Goal: Find specific page/section: Find specific page/section

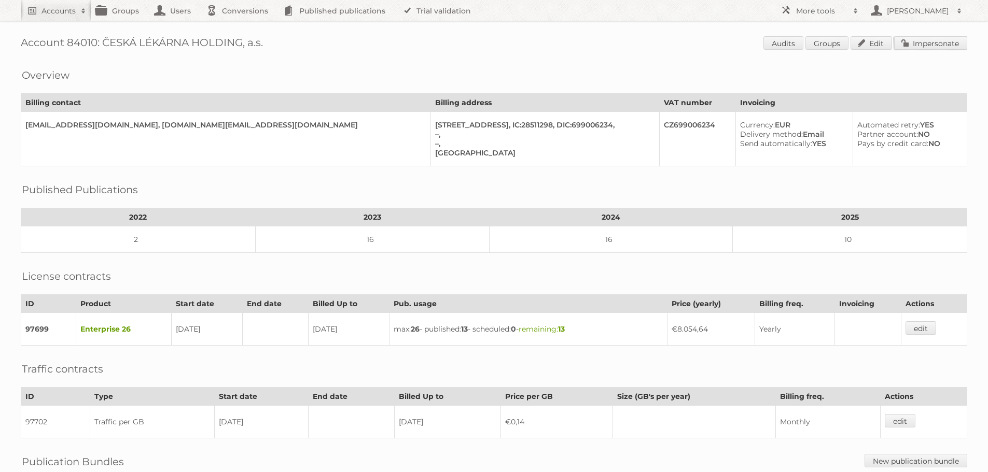
click at [936, 44] on link "Impersonate" at bounding box center [930, 42] width 73 height 13
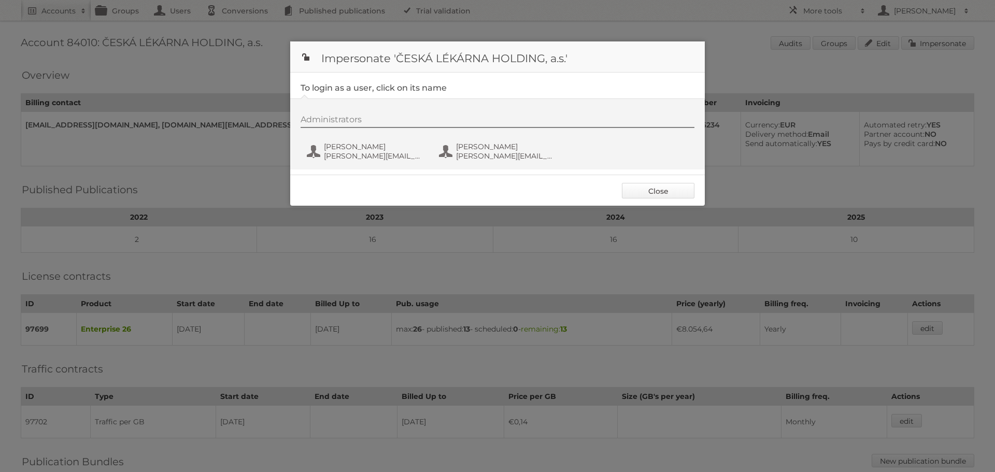
click at [661, 197] on link "Close" at bounding box center [658, 191] width 73 height 16
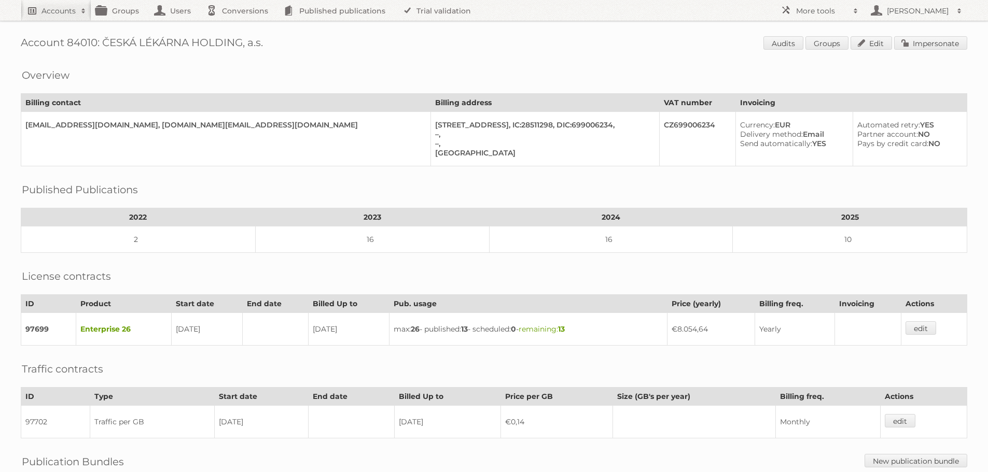
click at [86, 9] on span at bounding box center [84, 11] width 16 height 10
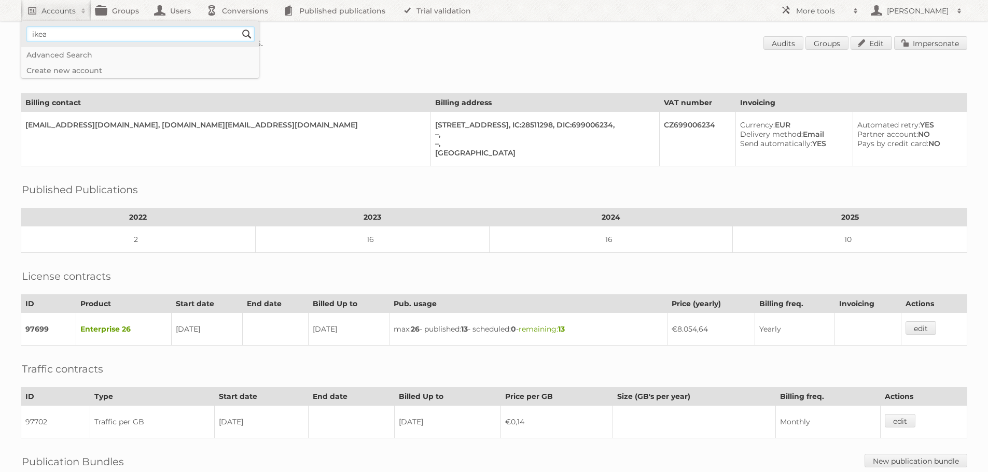
click at [110, 38] on input"] "ikea" at bounding box center [140, 34] width 228 height 16
type input"] "ikea staging"
click at [239, 26] on input "Search" at bounding box center [247, 34] width 16 height 16
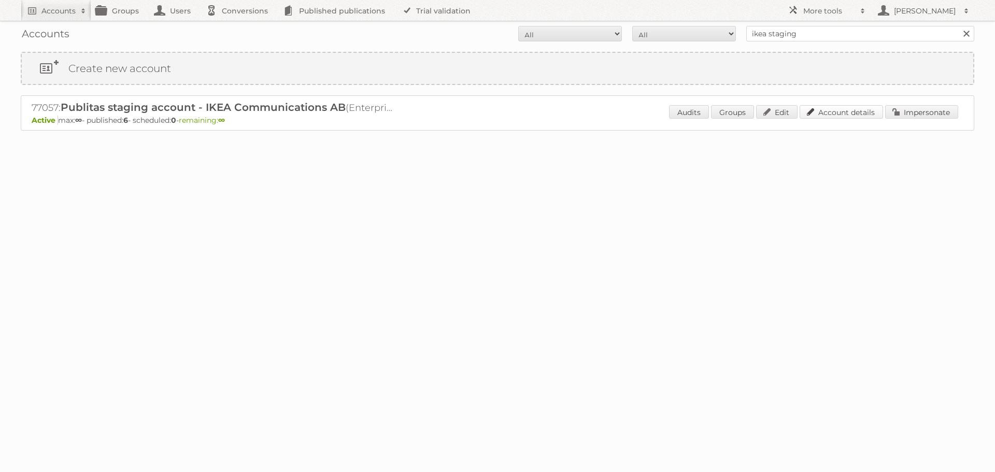
click at [854, 115] on link "Account details" at bounding box center [841, 111] width 83 height 13
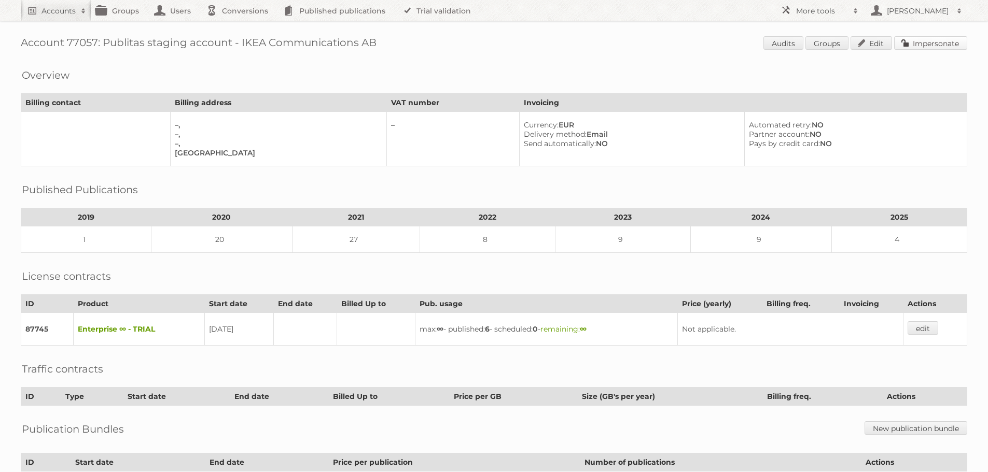
click at [923, 48] on link "Impersonate" at bounding box center [930, 42] width 73 height 13
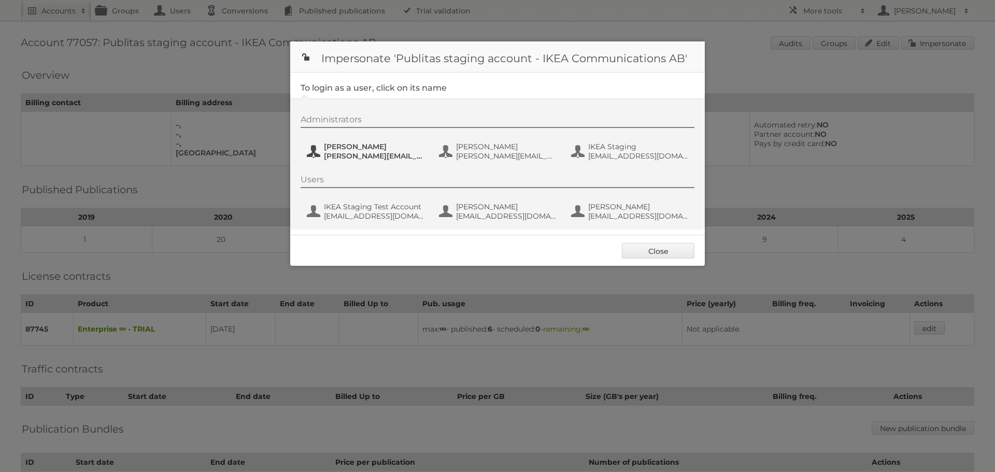
click at [359, 150] on span "Andreas Olofsson" at bounding box center [374, 146] width 101 height 9
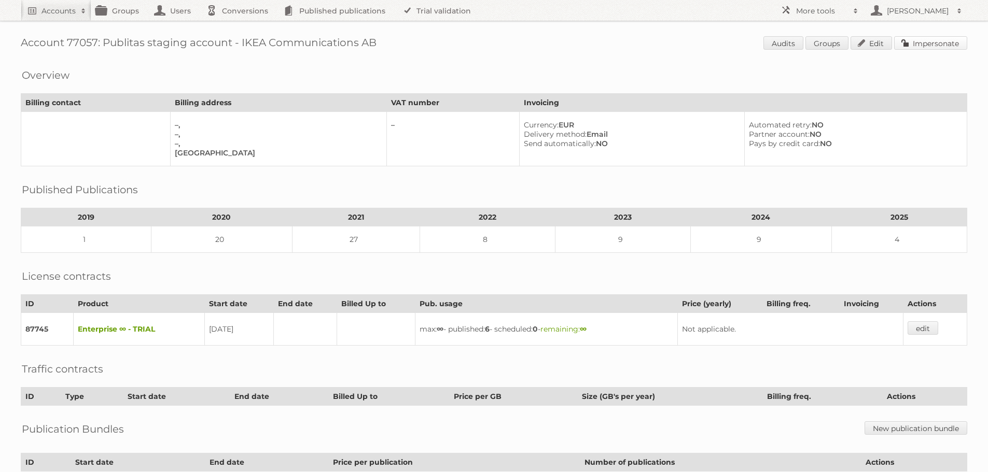
click at [933, 47] on link "Impersonate" at bounding box center [930, 42] width 73 height 13
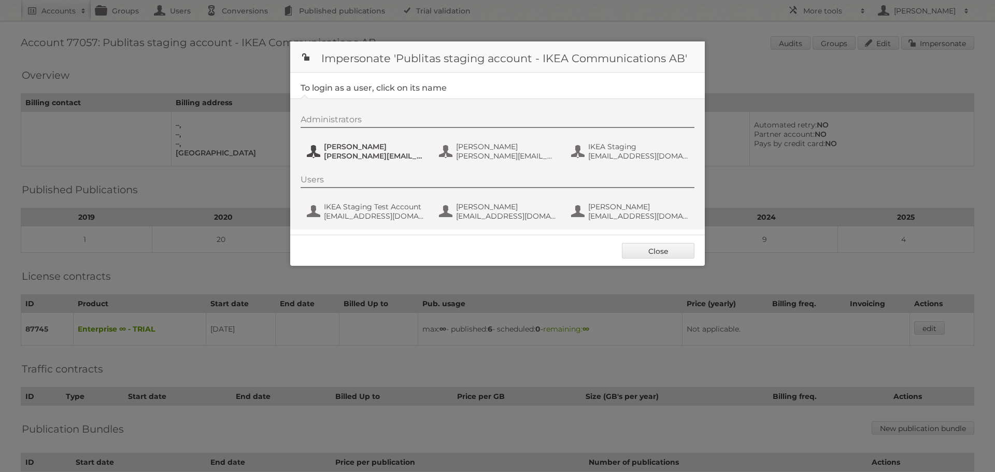
click at [363, 152] on span "andreas.a.olofsson@gmail.com" at bounding box center [374, 155] width 101 height 9
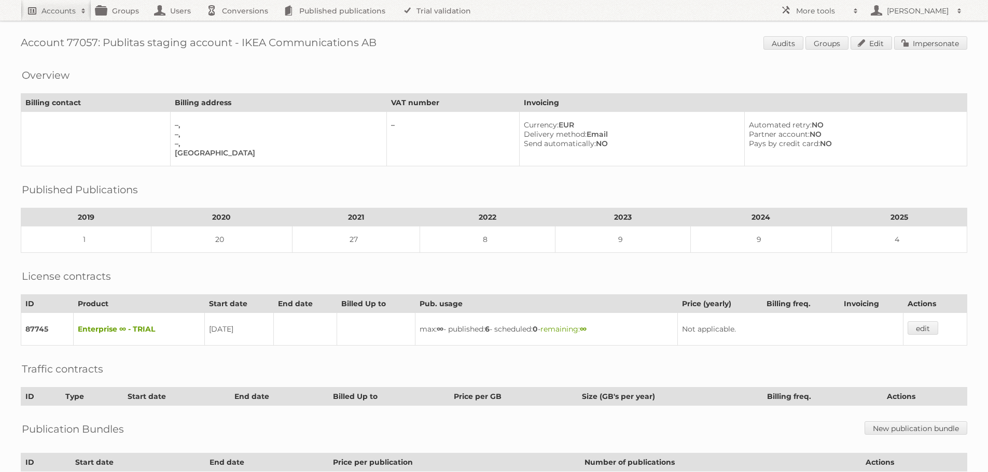
click at [66, 10] on h2 "Accounts" at bounding box center [58, 11] width 34 height 10
type input"] "aldi sud germany"
click at [239, 26] on input "Search" at bounding box center [247, 34] width 16 height 16
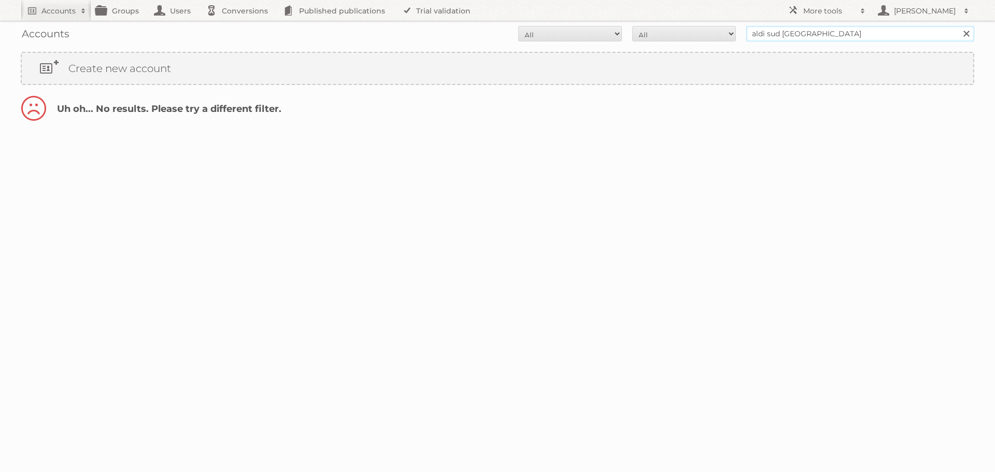
drag, startPoint x: 785, startPoint y: 34, endPoint x: 881, endPoint y: 29, distance: 96.0
click at [881, 29] on input "aldi sud germany" at bounding box center [860, 34] width 228 height 16
type input "aldi sud"
click at [959, 26] on input "Search" at bounding box center [967, 34] width 16 height 16
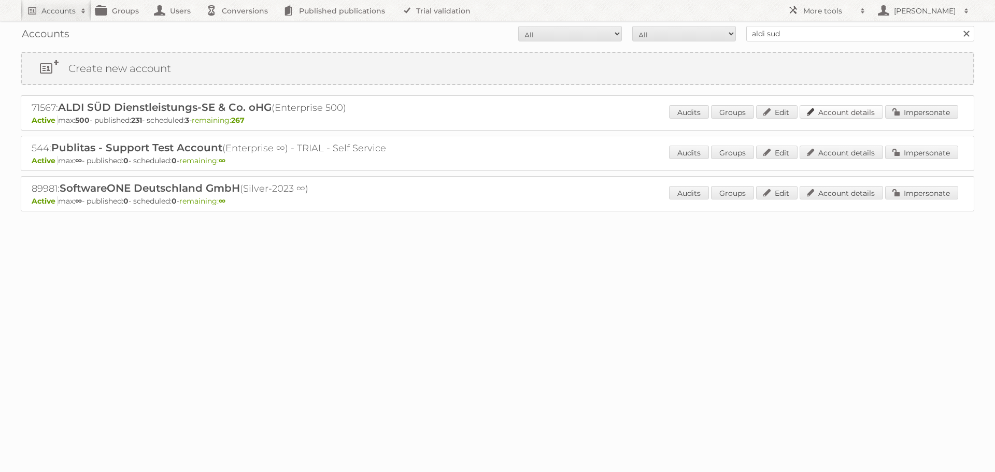
click at [841, 111] on link "Account details" at bounding box center [841, 111] width 83 height 13
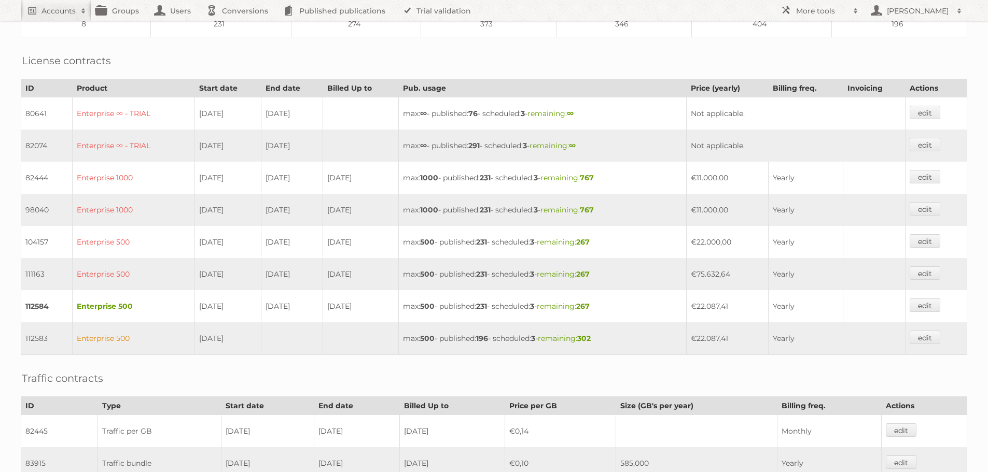
scroll to position [311, 0]
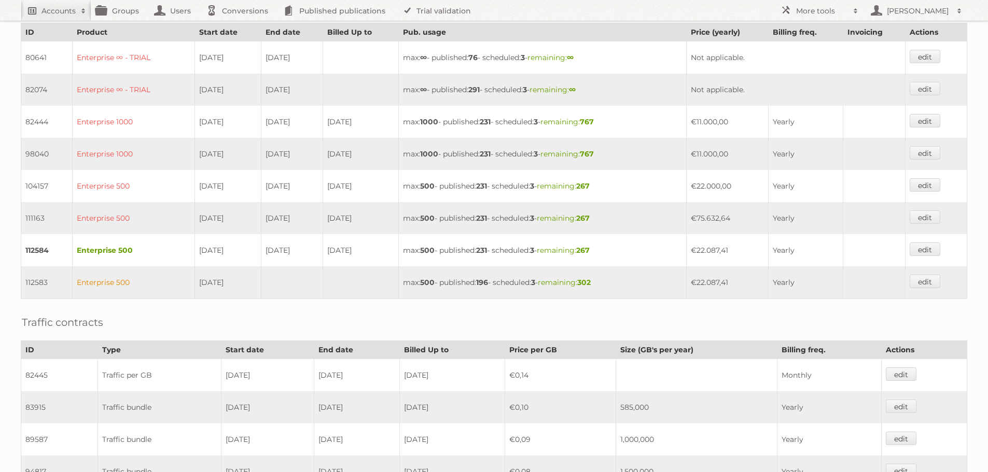
click at [57, 11] on h2 "Accounts" at bounding box center [58, 11] width 34 height 10
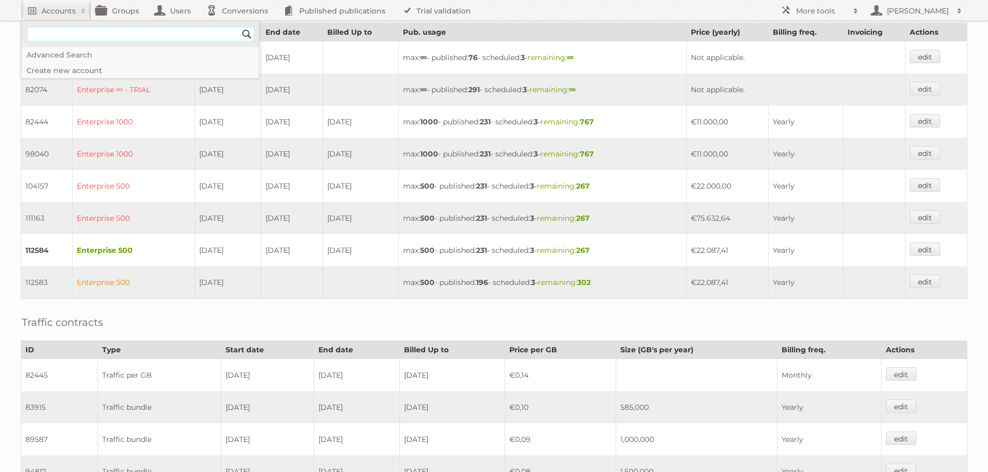
click at [79, 37] on input"] "text" at bounding box center [140, 34] width 228 height 16
type input"] "ikea staging"
click at [239, 26] on input "Search" at bounding box center [247, 34] width 16 height 16
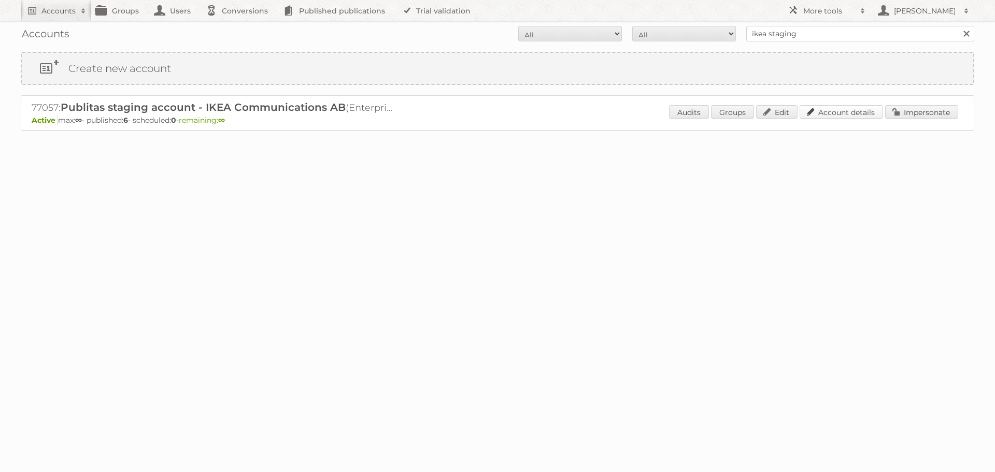
click at [839, 110] on link "Account details" at bounding box center [841, 111] width 83 height 13
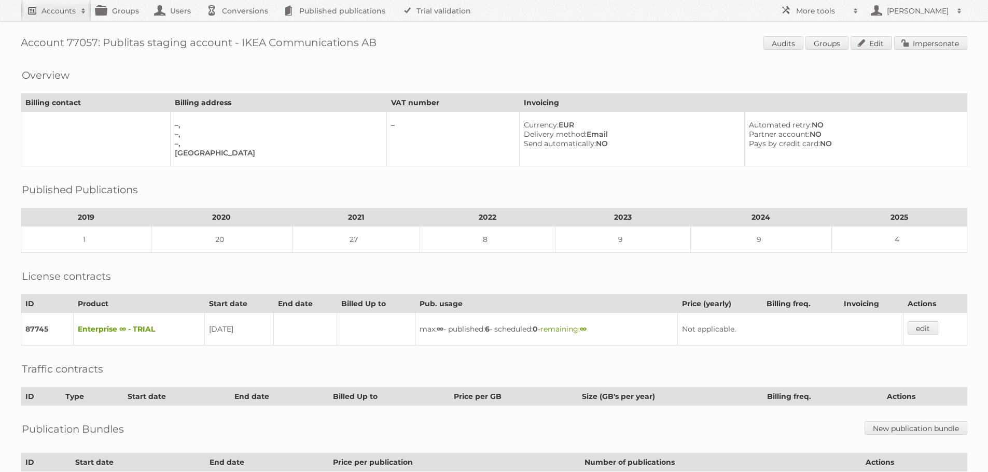
click at [72, 5] on link "Accounts" at bounding box center [56, 10] width 71 height 21
type input"] "ikea communications"
click at [244, 32] on input "Search" at bounding box center [247, 34] width 16 height 16
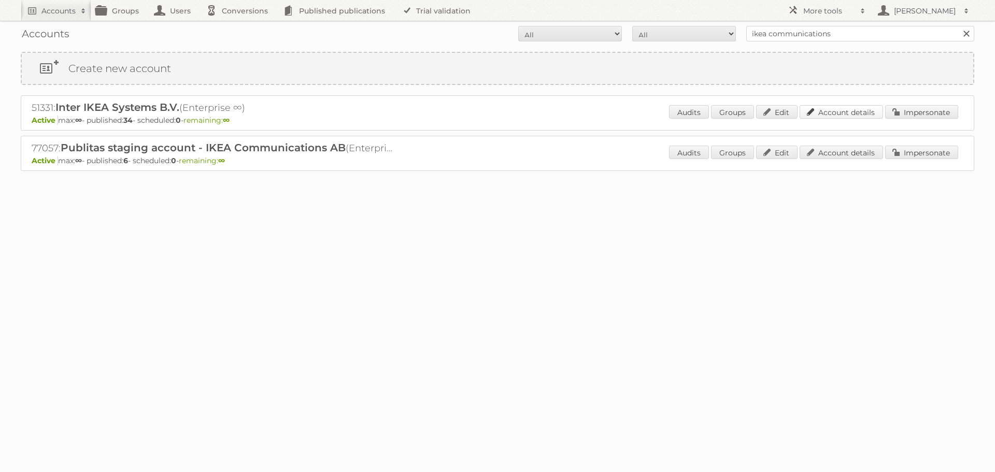
click at [840, 111] on link "Account details" at bounding box center [841, 111] width 83 height 13
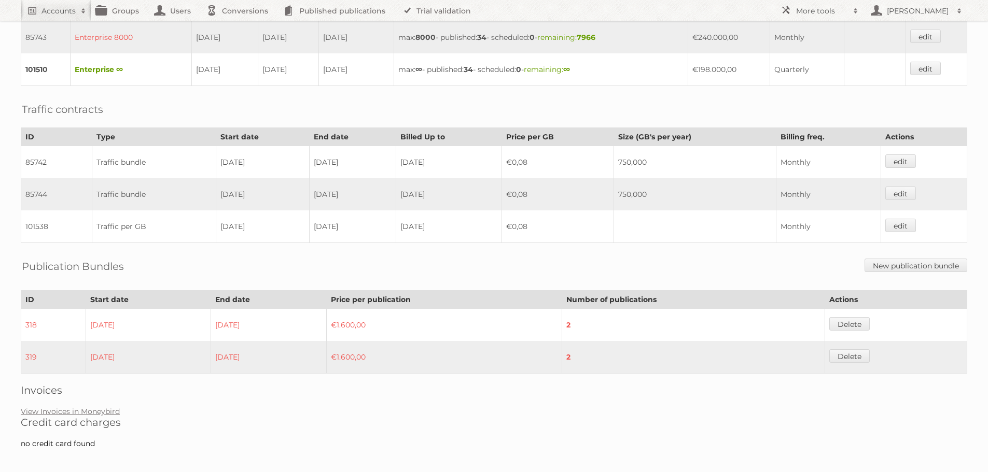
scroll to position [499, 0]
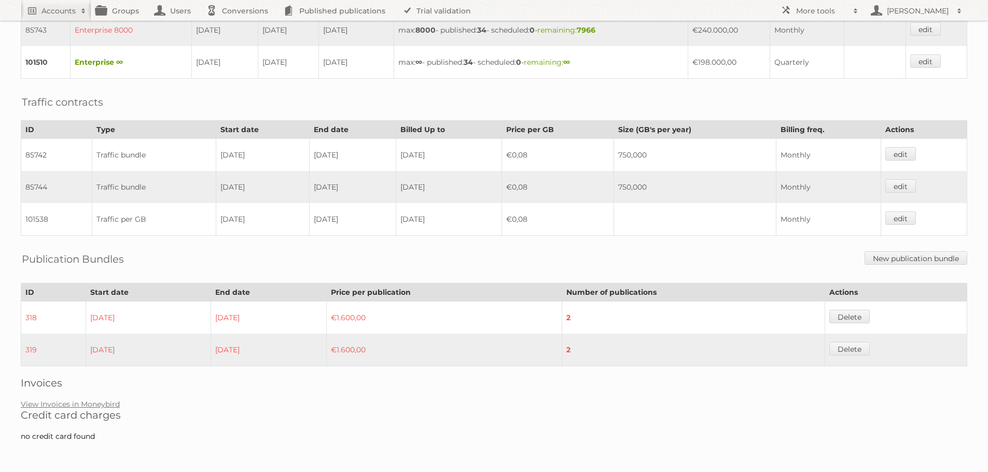
click at [520, 218] on td "€0,08" at bounding box center [557, 219] width 112 height 33
copy td "€"
